Goal: Transaction & Acquisition: Book appointment/travel/reservation

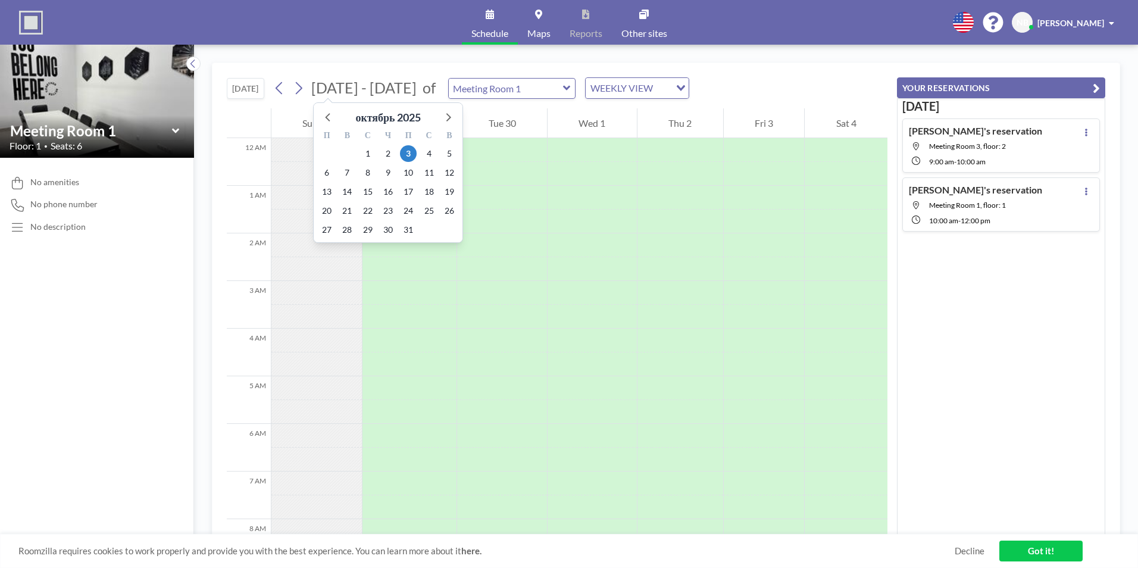
scroll to position [357, 0]
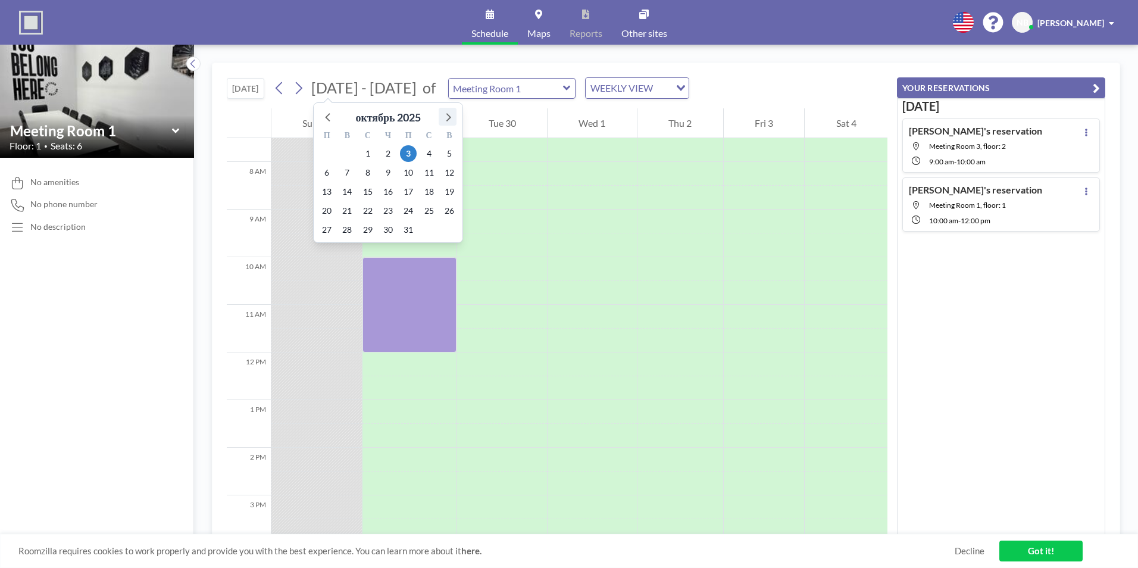
click at [445, 114] on icon at bounding box center [447, 116] width 15 height 15
click at [330, 112] on icon at bounding box center [328, 116] width 15 height 15
click at [370, 174] on span "8" at bounding box center [368, 172] width 17 height 17
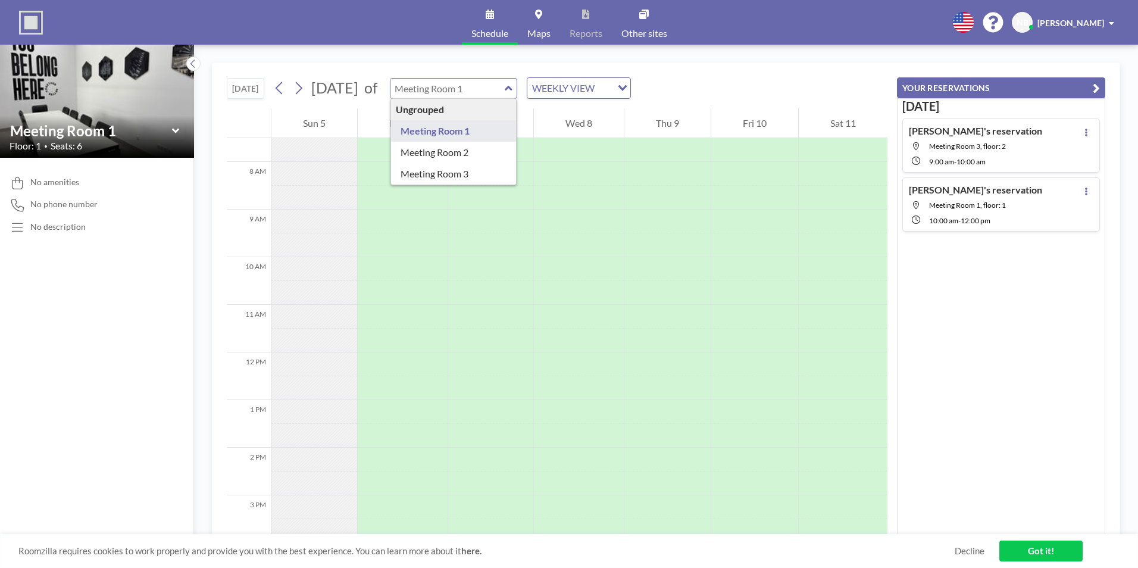
click at [518, 93] on div "Ungrouped Meeting Room 1 Meeting Room 2 Meeting Room 3" at bounding box center [454, 88] width 128 height 21
type input "Meeting Room 1"
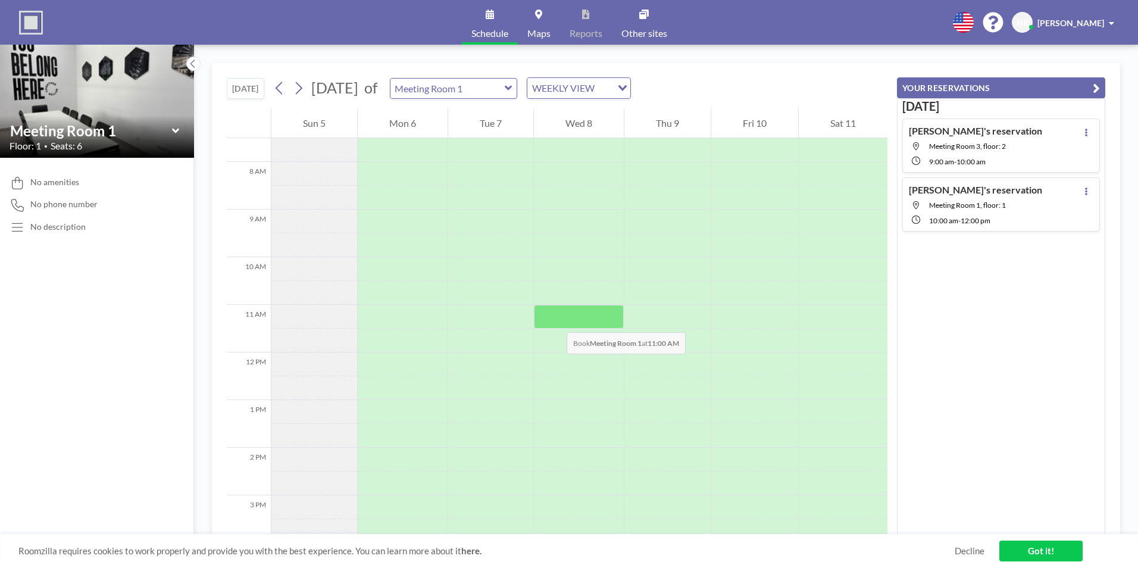
click at [555, 320] on div at bounding box center [579, 317] width 90 height 24
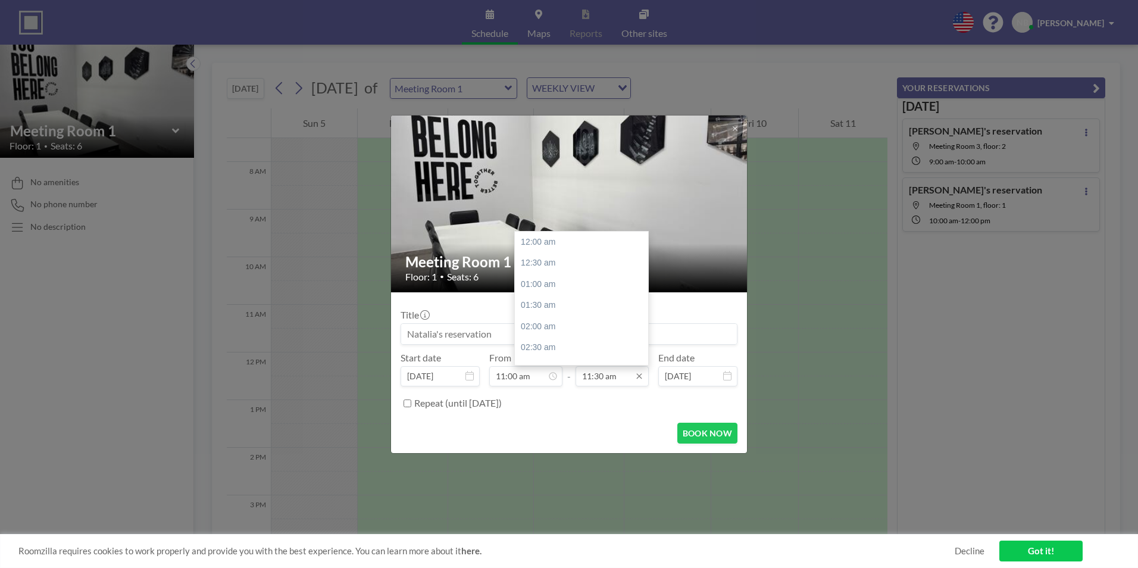
scroll to position [488, 0]
click at [545, 285] on div "12:30 pm" at bounding box center [584, 283] width 139 height 21
type input "12:30 pm"
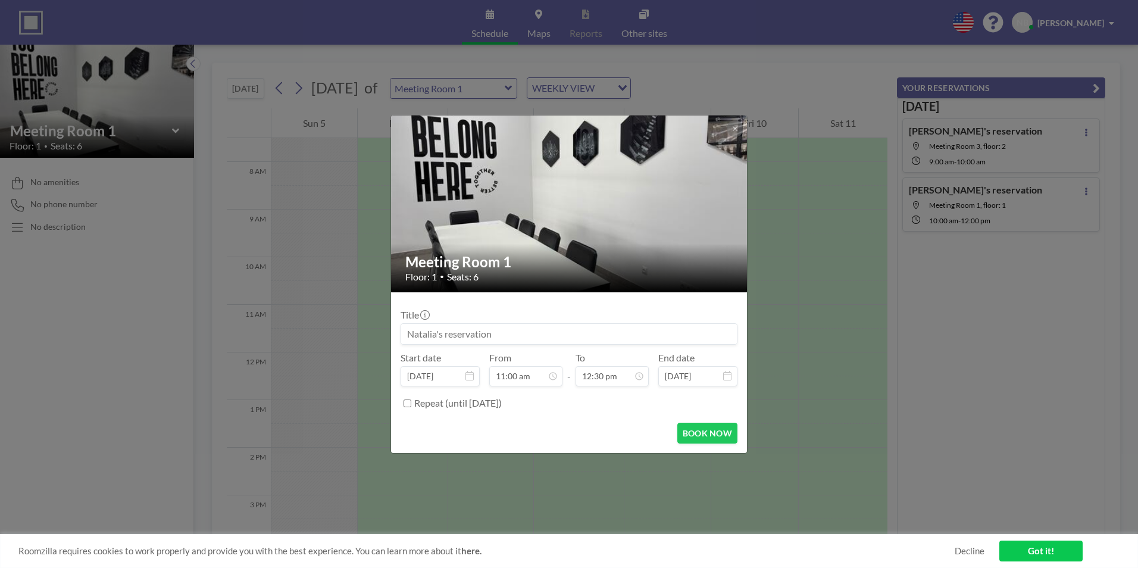
click at [442, 332] on input at bounding box center [569, 334] width 336 height 20
type input "Dep Administrativ & [PERSON_NAME]"
click at [715, 439] on button "BOOK NOW" at bounding box center [707, 433] width 60 height 21
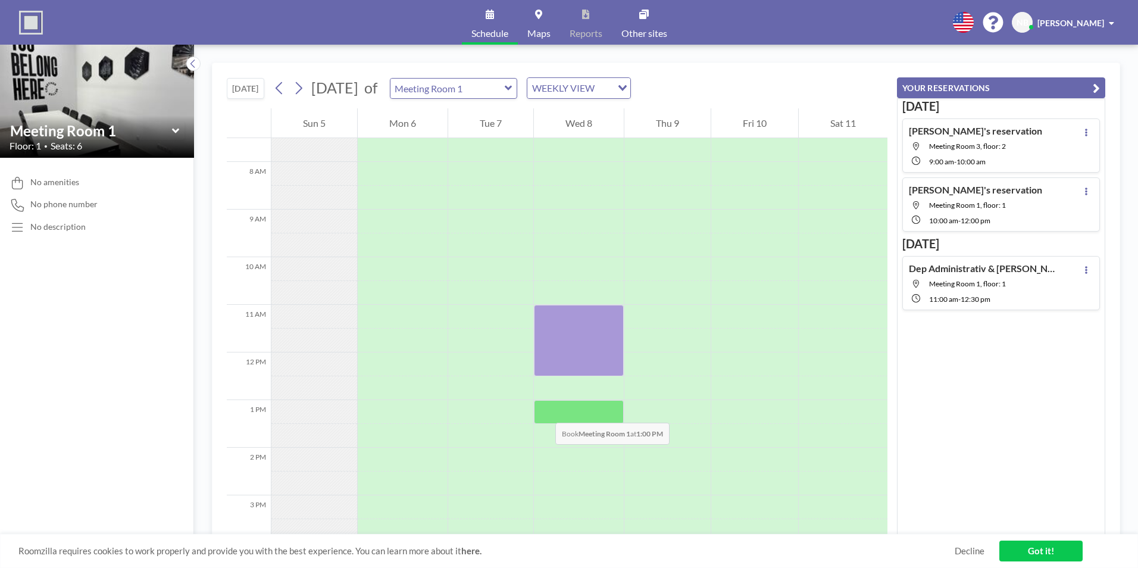
click at [543, 411] on div at bounding box center [579, 412] width 90 height 24
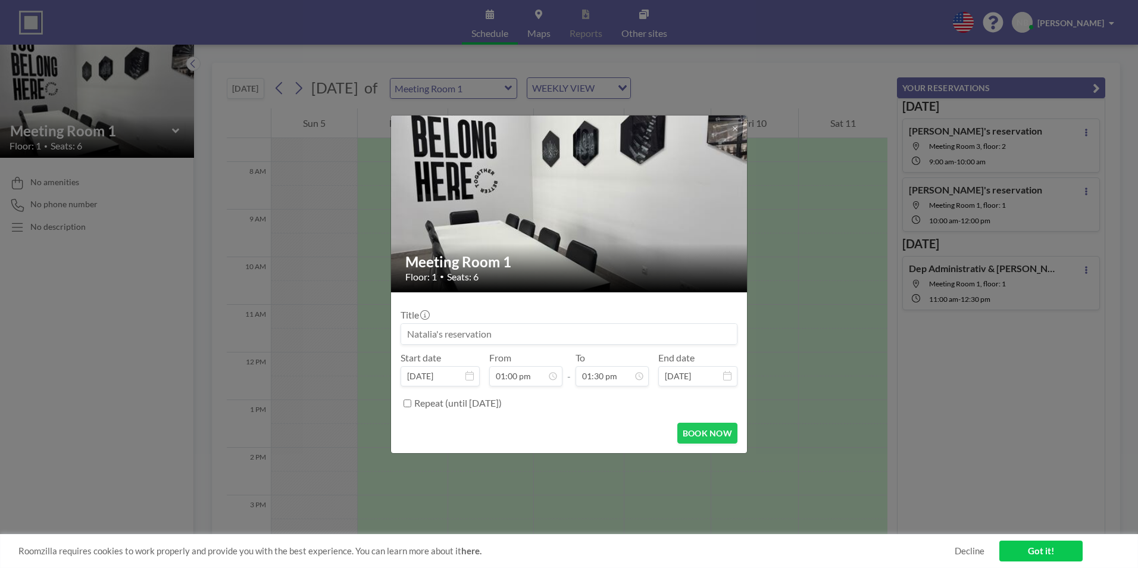
scroll to position [0, 0]
click at [737, 125] on icon at bounding box center [735, 128] width 7 height 7
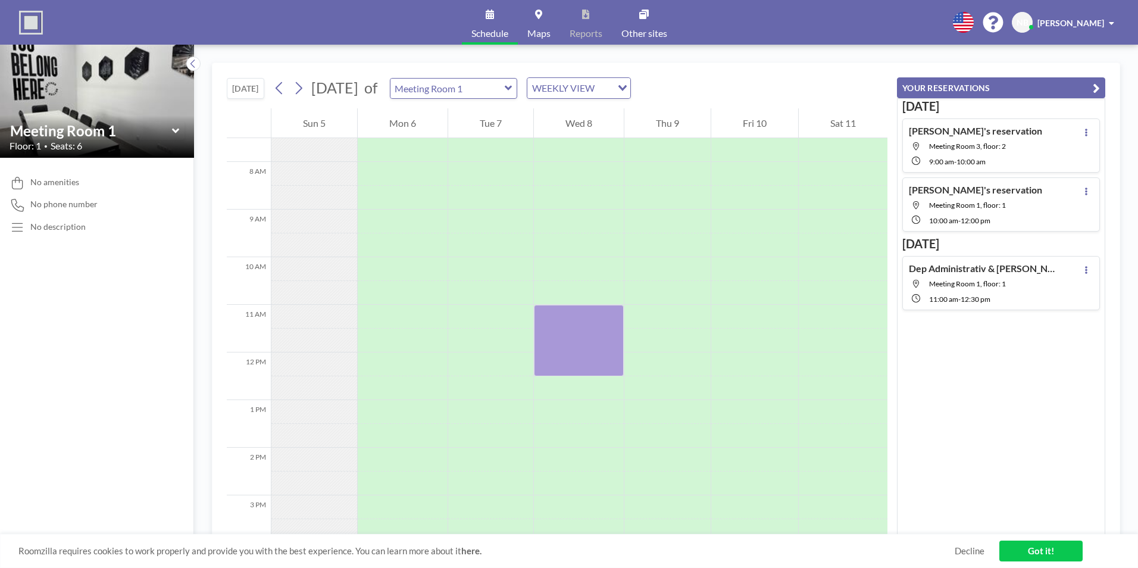
click at [513, 84] on icon at bounding box center [509, 88] width 8 height 12
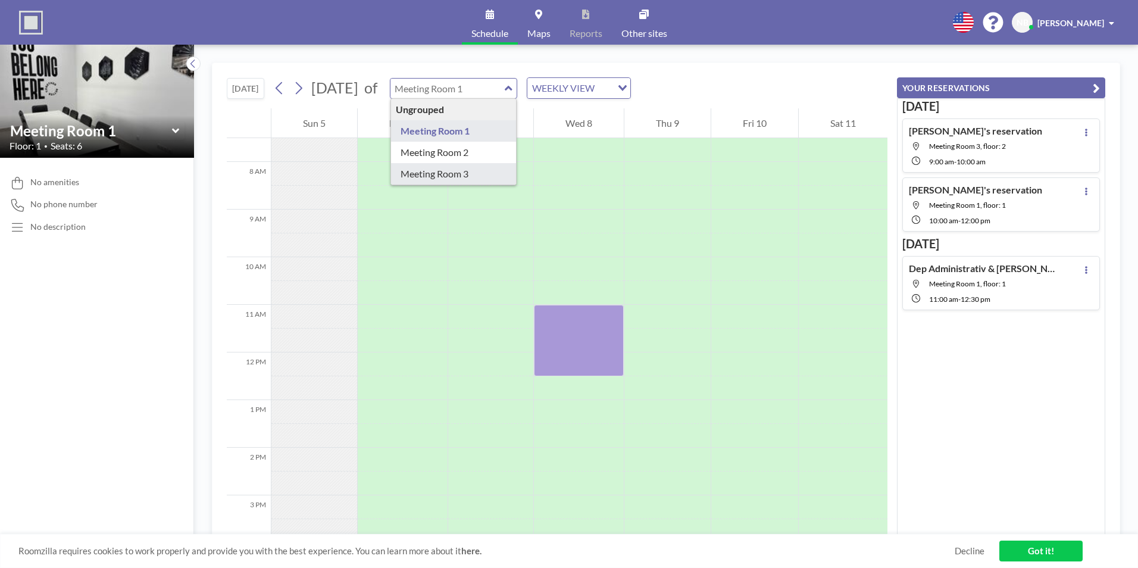
type input "Meeting Room 3"
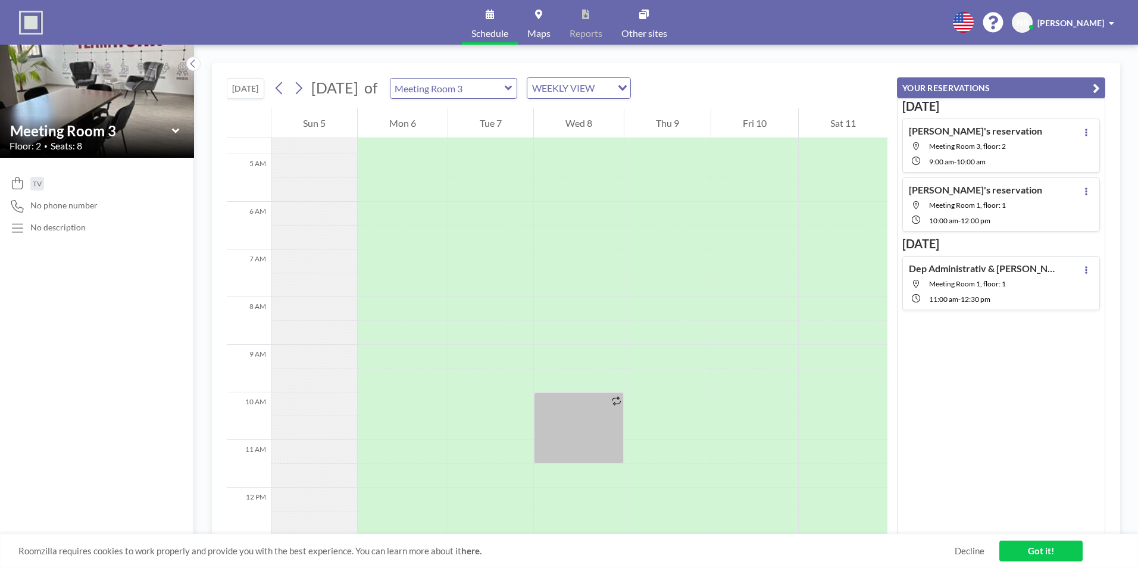
scroll to position [357, 0]
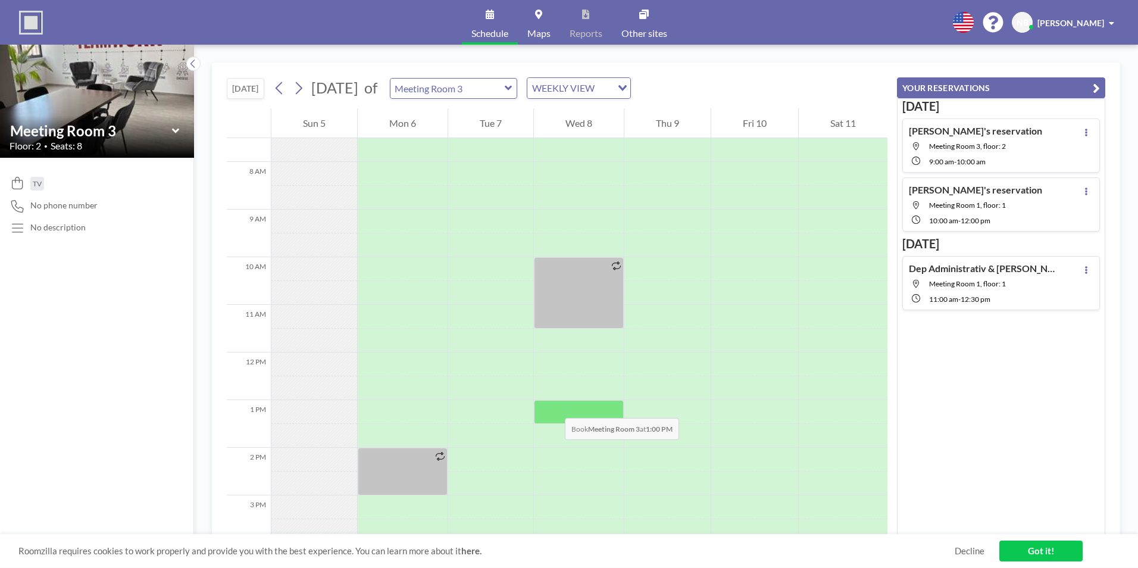
click at [553, 406] on div at bounding box center [579, 412] width 90 height 24
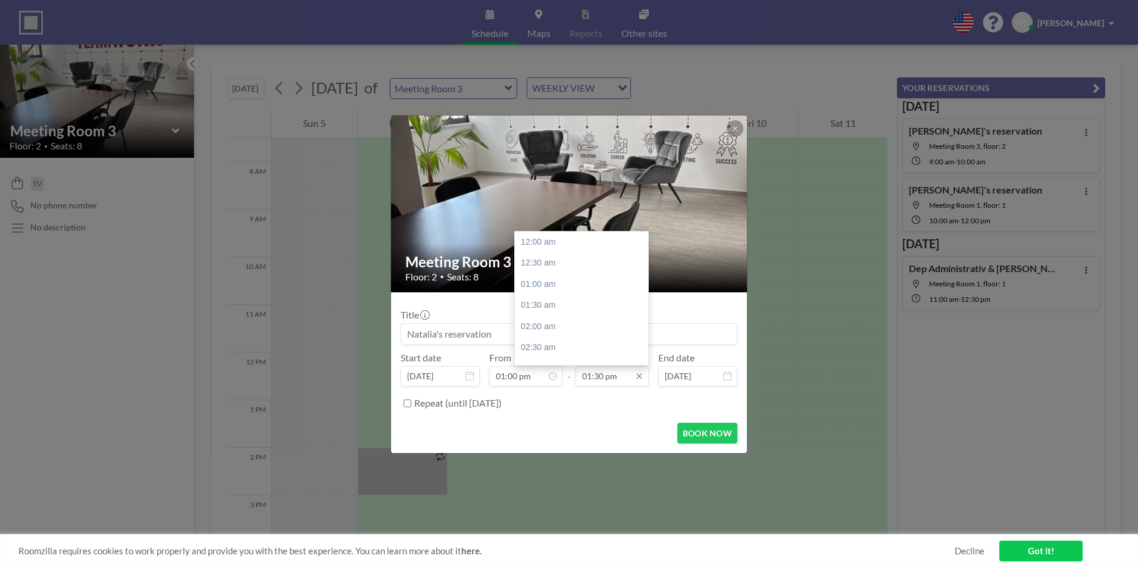
scroll to position [572, 0]
click at [544, 283] on div "02:30 pm" at bounding box center [584, 284] width 139 height 21
type input "02:30 pm"
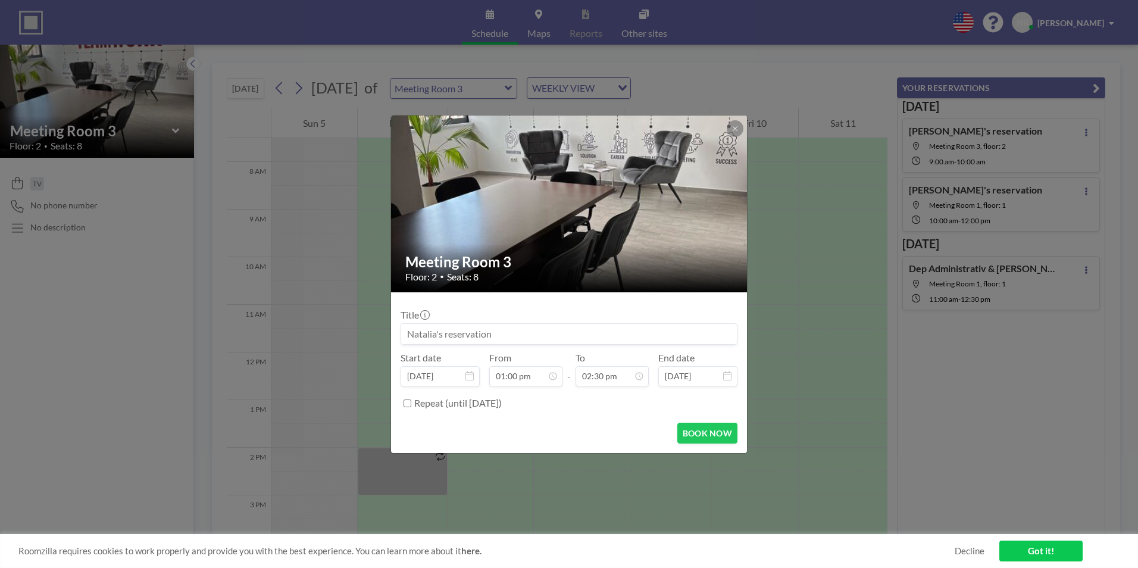
scroll to position [551, 0]
click at [440, 333] on input at bounding box center [569, 334] width 336 height 20
click at [531, 335] on input "Dep Financiar & [PERSON_NAME]" at bounding box center [569, 334] width 336 height 20
type input "Dep Financiar & [PERSON_NAME]"
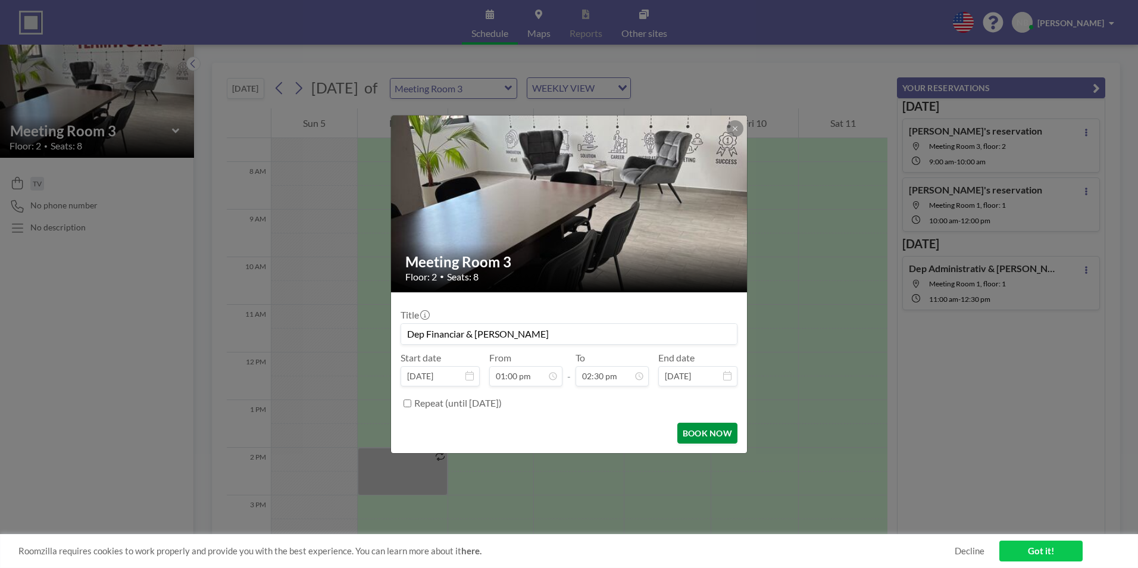
click at [703, 438] on button "BOOK NOW" at bounding box center [707, 433] width 60 height 21
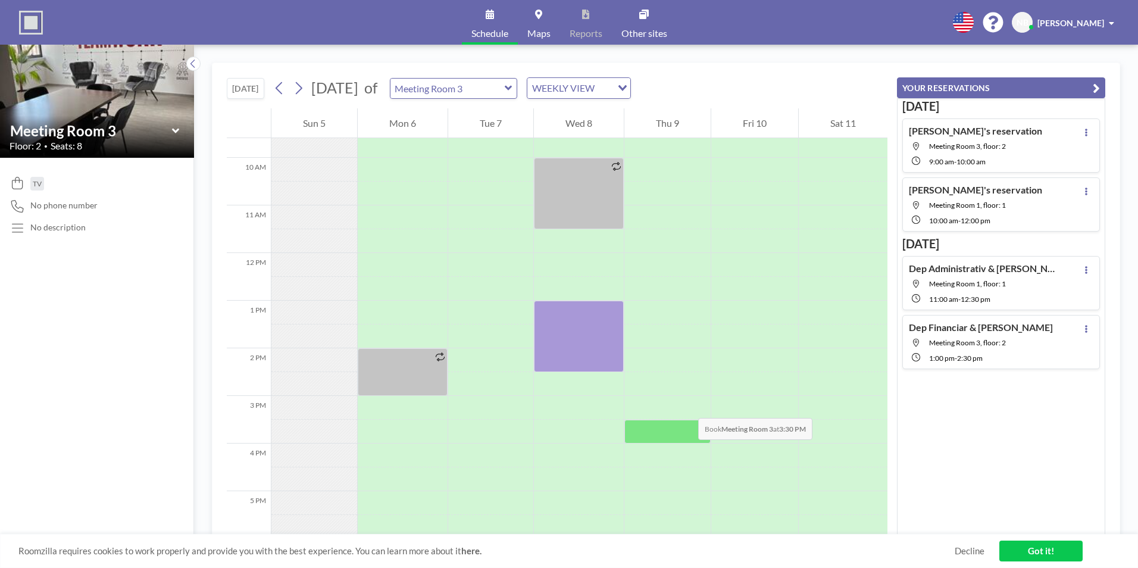
scroll to position [476, 0]
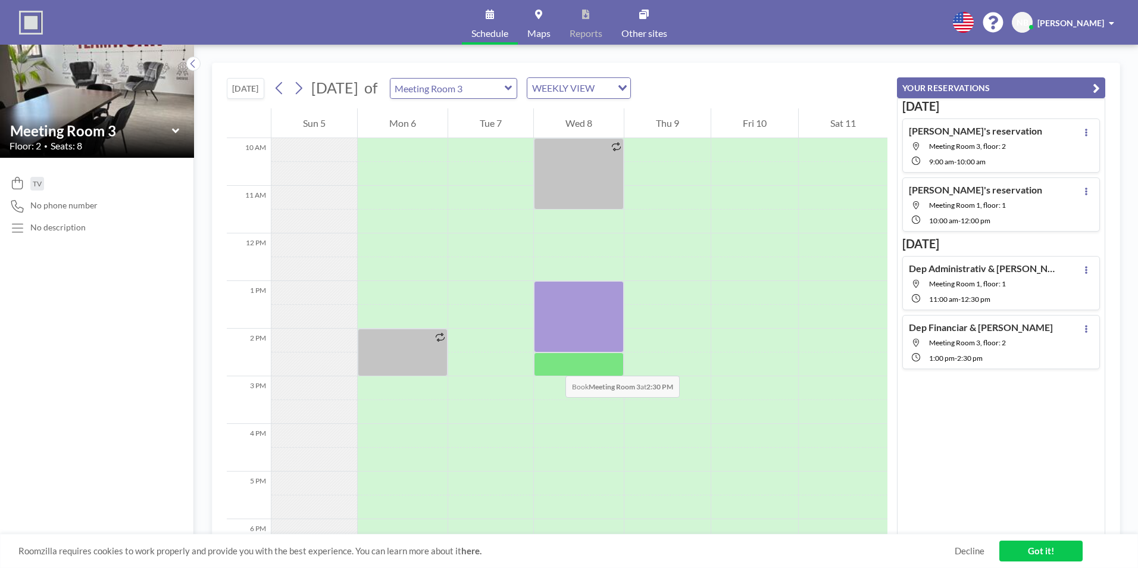
click at [554, 364] on div at bounding box center [579, 364] width 90 height 24
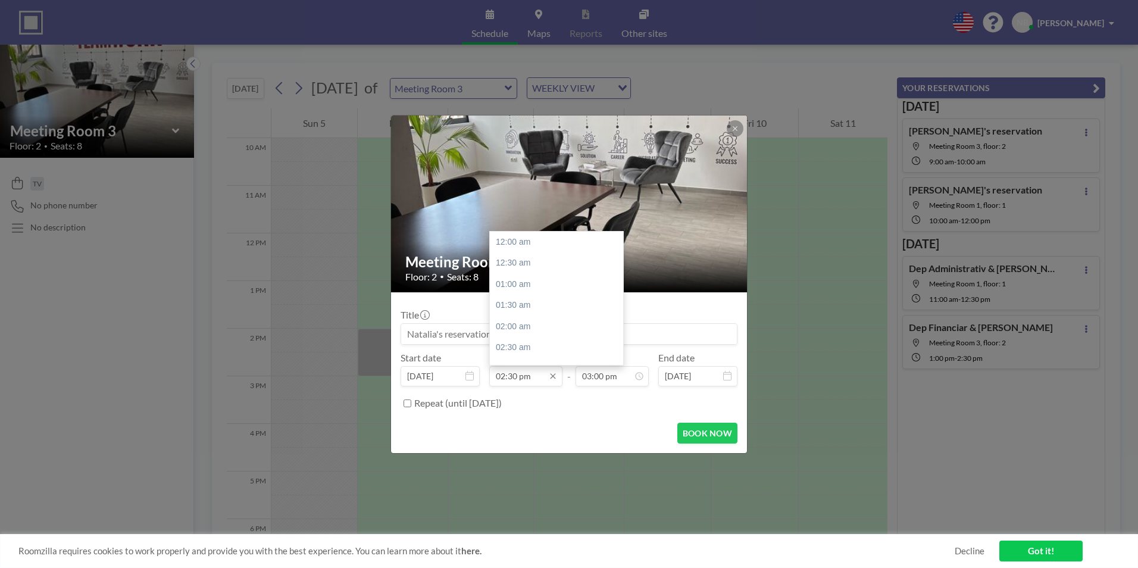
scroll to position [614, 0]
click at [517, 325] on div "04:30 pm" at bounding box center [559, 326] width 139 height 21
type input "04:30 pm"
type input "05:00 pm"
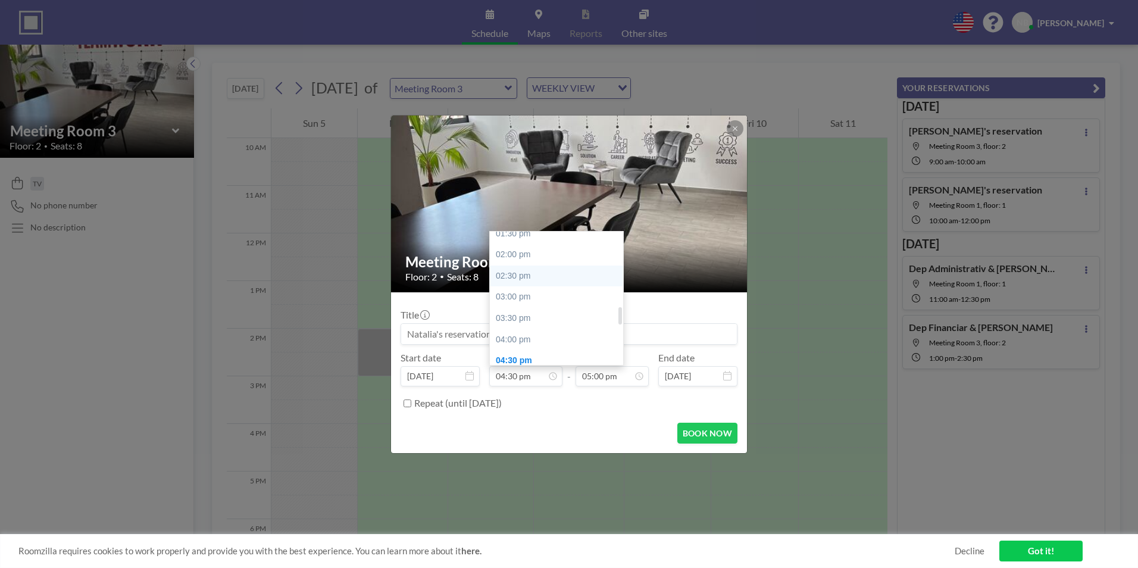
click at [521, 277] on div "02:30 pm" at bounding box center [559, 275] width 139 height 21
type input "02:30 pm"
click at [549, 286] on div "06:00 pm" at bounding box center [584, 284] width 139 height 21
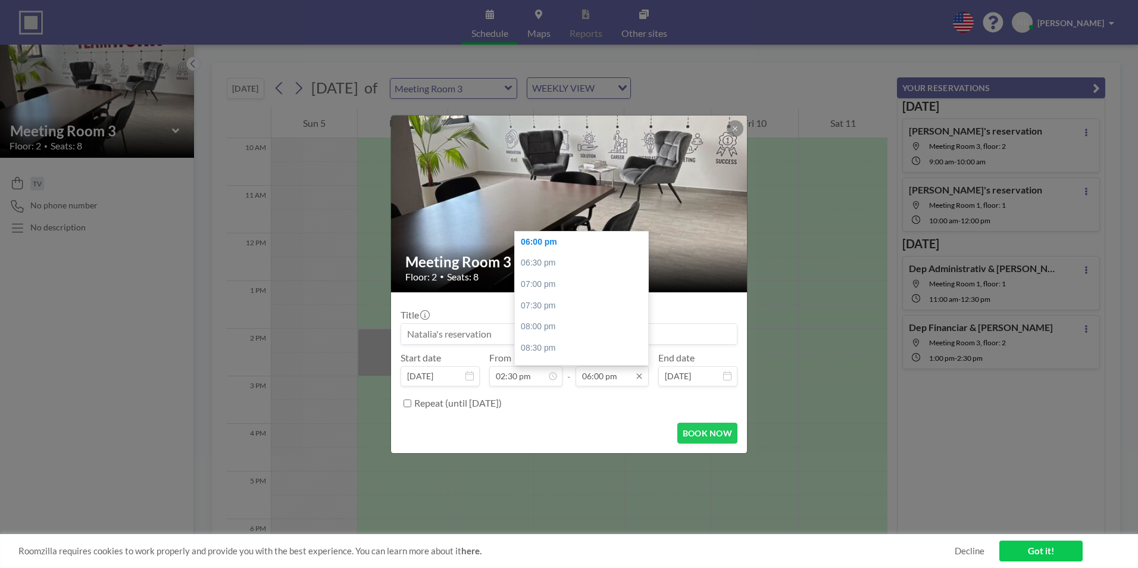
click at [594, 374] on input "06:00 pm" at bounding box center [612, 376] width 73 height 20
click at [545, 265] on div "06:30 pm" at bounding box center [584, 262] width 139 height 21
type input "06:30 pm"
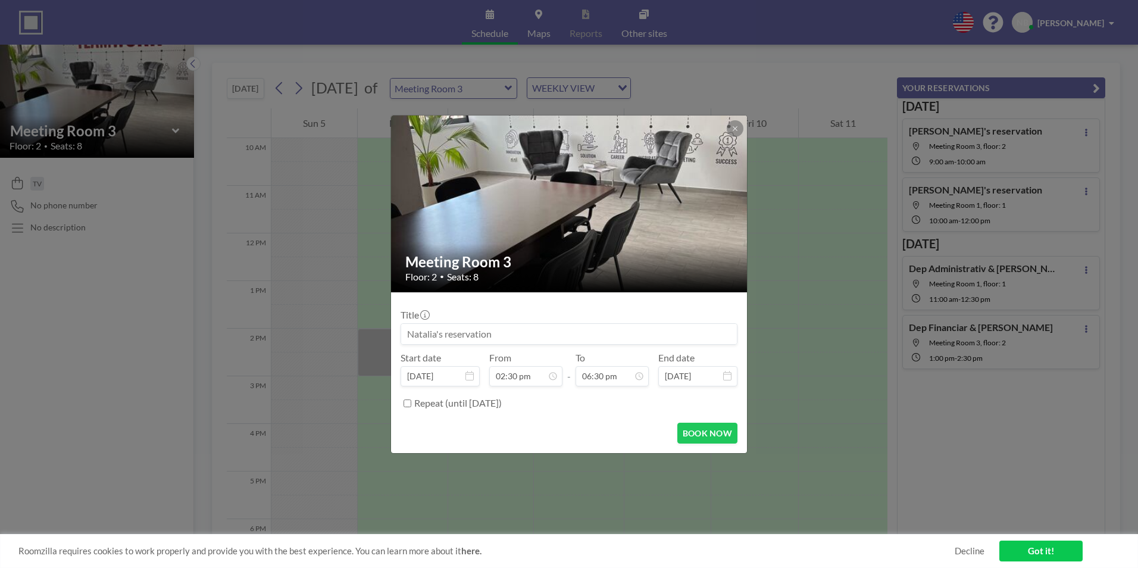
scroll to position [784, 0]
click at [532, 325] on input at bounding box center [569, 334] width 336 height 20
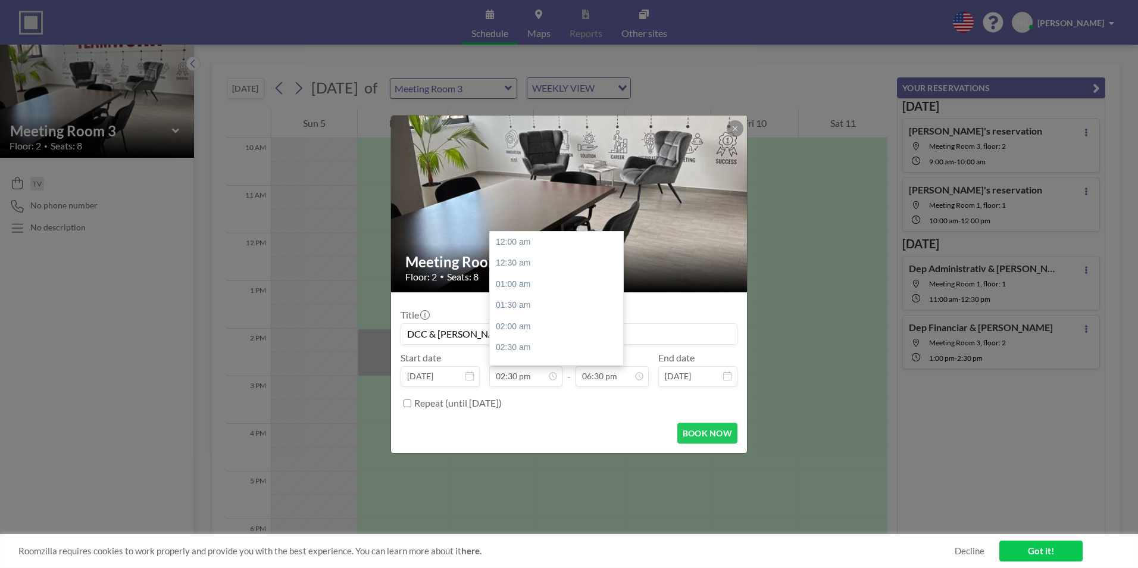
scroll to position [614, 0]
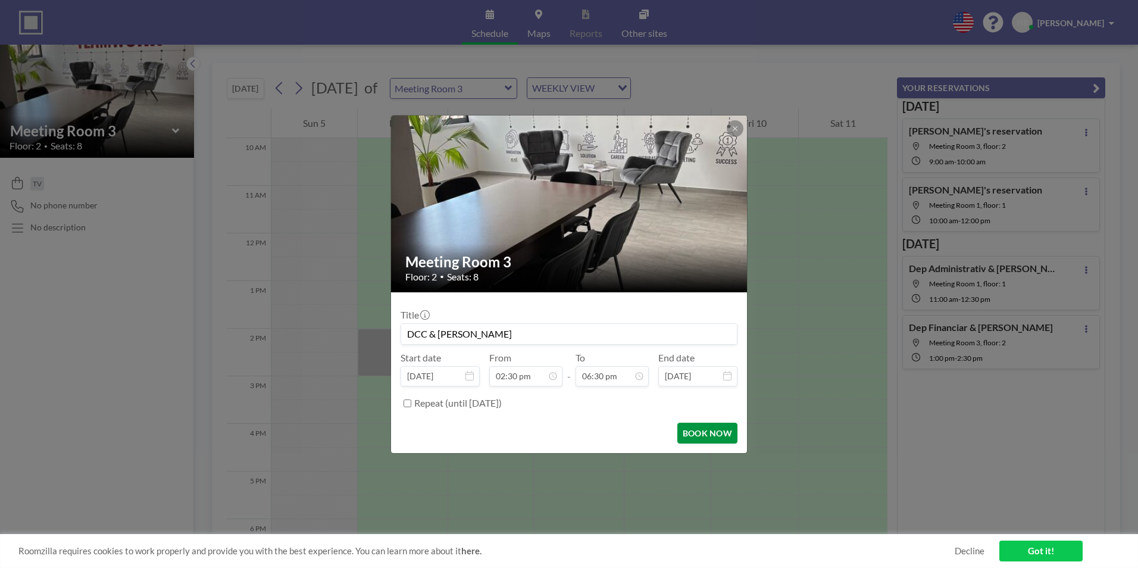
type input "DCC & [PERSON_NAME]"
click at [705, 430] on button "BOOK NOW" at bounding box center [707, 433] width 60 height 21
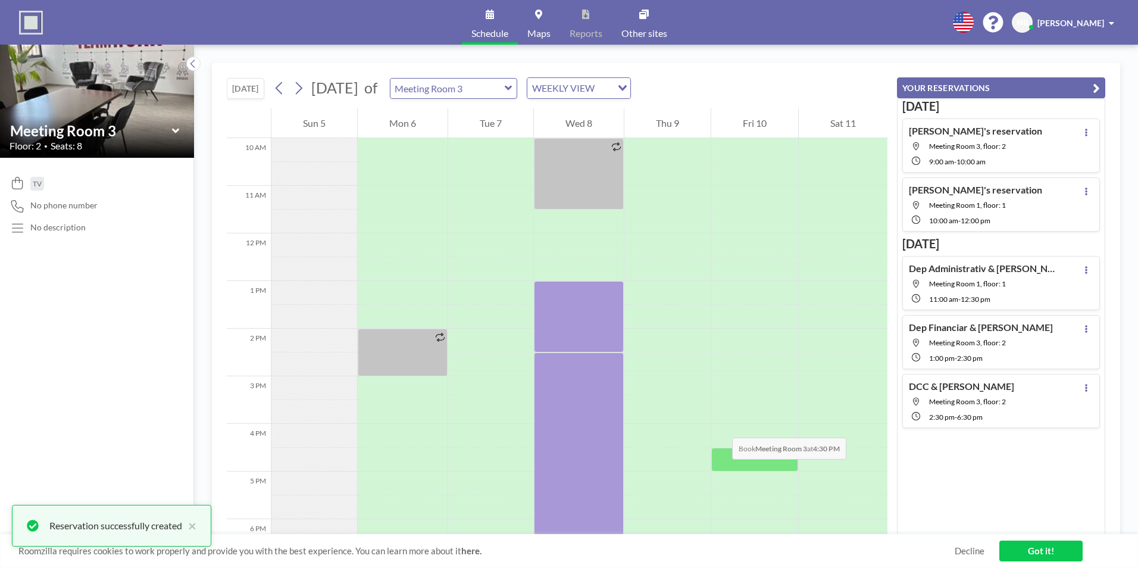
scroll to position [536, 0]
